Goal: Navigation & Orientation: Find specific page/section

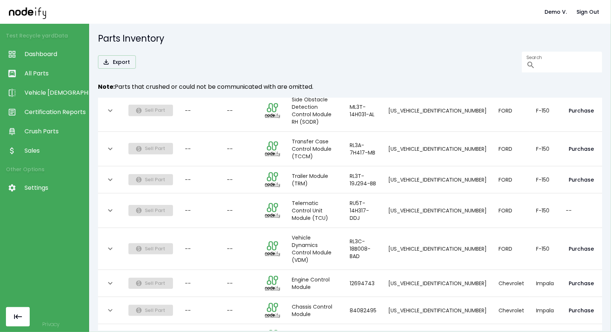
scroll to position [0, 39]
click at [118, 306] on body "Demo V. Sign Out Test Recycle yard Data Dashboard All Parts Vehicle Scan Certif…" at bounding box center [305, 166] width 611 height 332
click at [119, 317] on li "100" at bounding box center [119, 315] width 21 height 13
click at [68, 98] on link "Vehicle [DEMOGRAPHIC_DATA]" at bounding box center [44, 92] width 89 height 19
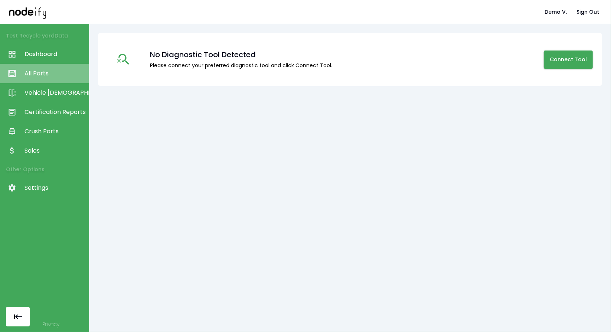
click at [40, 76] on span "All Parts" at bounding box center [54, 73] width 60 height 9
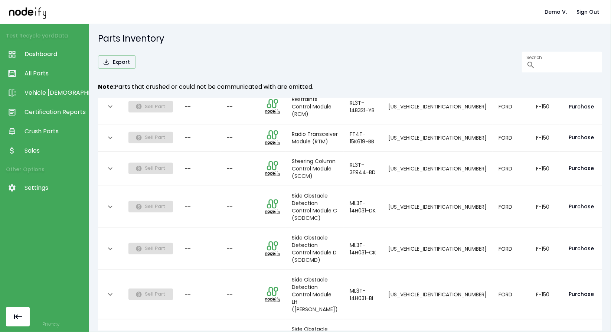
scroll to position [599, 0]
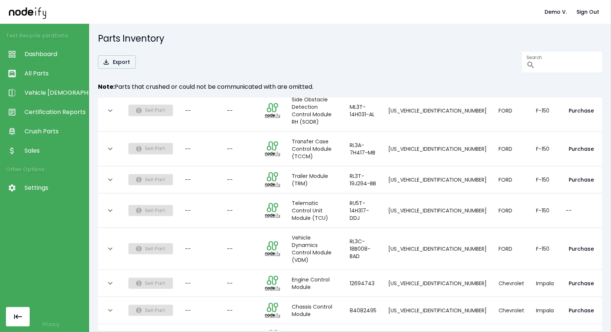
click at [163, 307] on body "Demo V. Sign Out Test Recycle yard Data Dashboard All Parts Vehicle Scan Certif…" at bounding box center [305, 166] width 611 height 332
click at [157, 316] on li "100" at bounding box center [158, 315] width 21 height 13
type input "***"
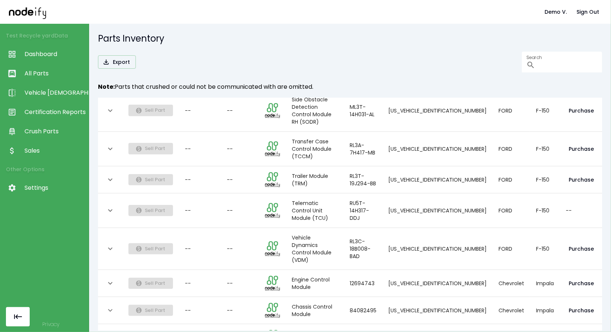
scroll to position [0, 0]
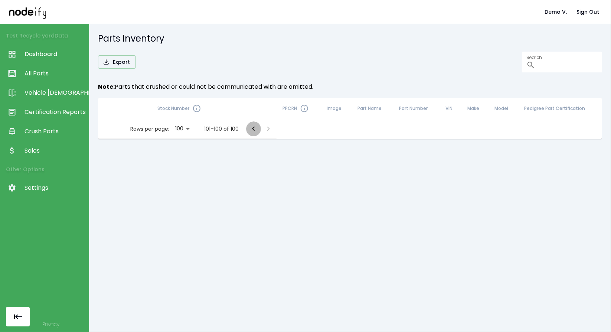
click at [249, 131] on icon "Go to previous page" at bounding box center [253, 128] width 9 height 9
click at [250, 123] on button "Go to previous page" at bounding box center [253, 128] width 15 height 15
